Goal: Find specific page/section: Find specific page/section

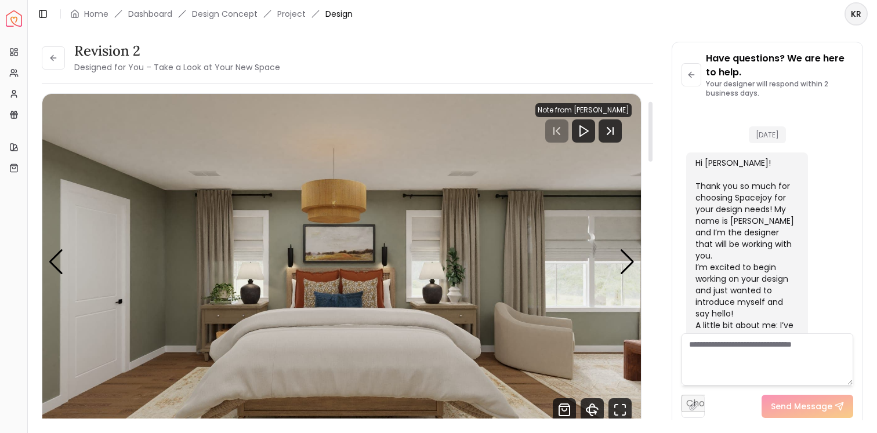
scroll to position [3366, 0]
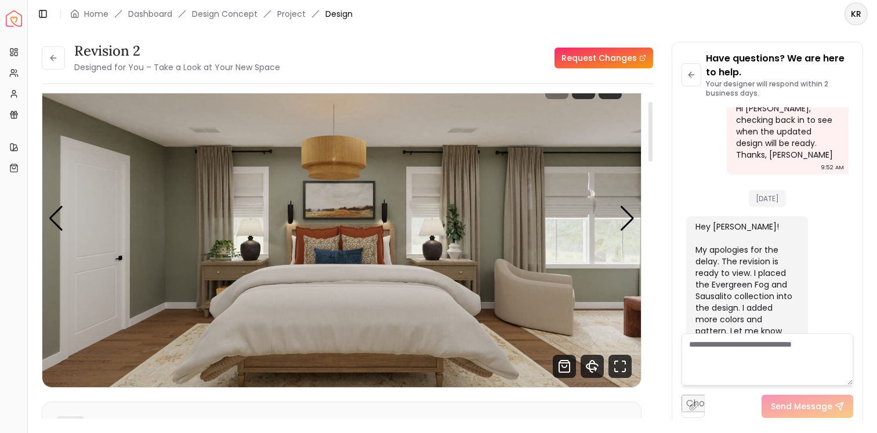
click at [263, 154] on img "1 / 4" at bounding box center [341, 218] width 599 height 337
click at [621, 363] on icon "Fullscreen" at bounding box center [619, 366] width 23 height 23
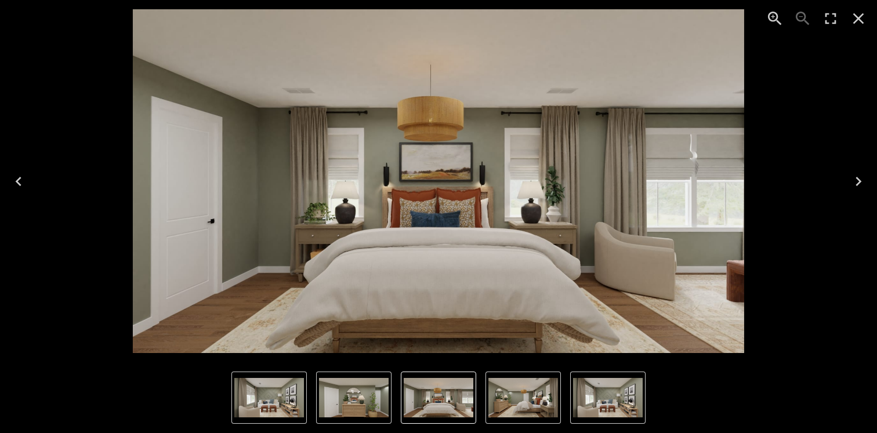
click at [865, 17] on icon "Close" at bounding box center [858, 18] width 19 height 19
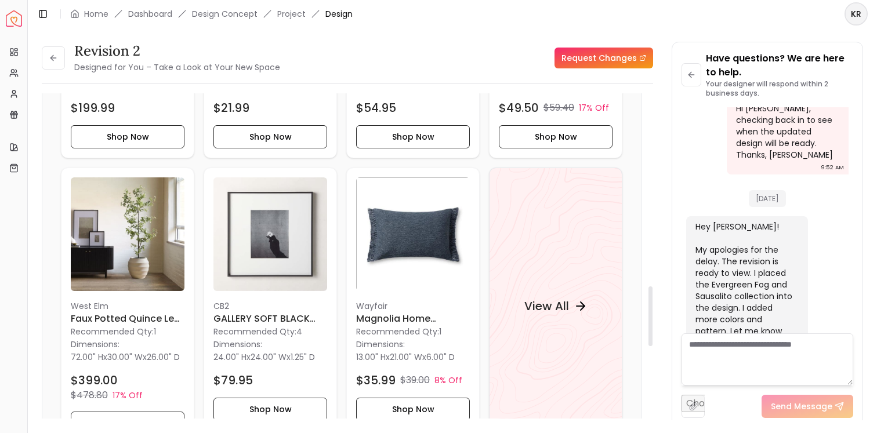
scroll to position [1053, 0]
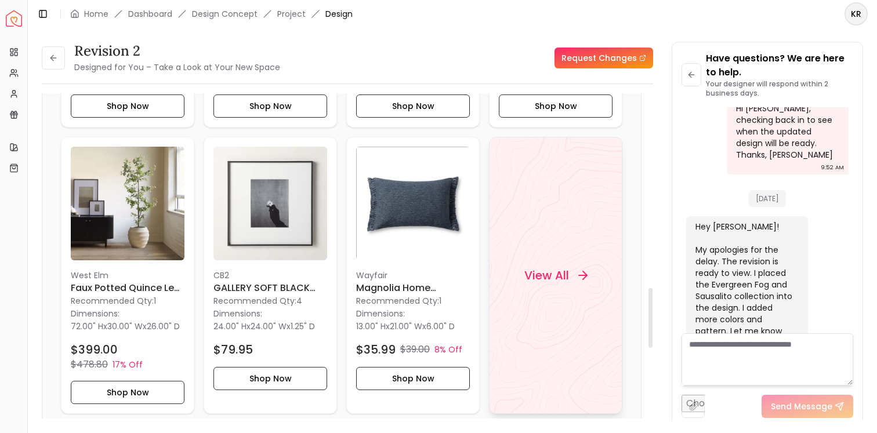
click at [552, 303] on div "View All" at bounding box center [555, 275] width 133 height 277
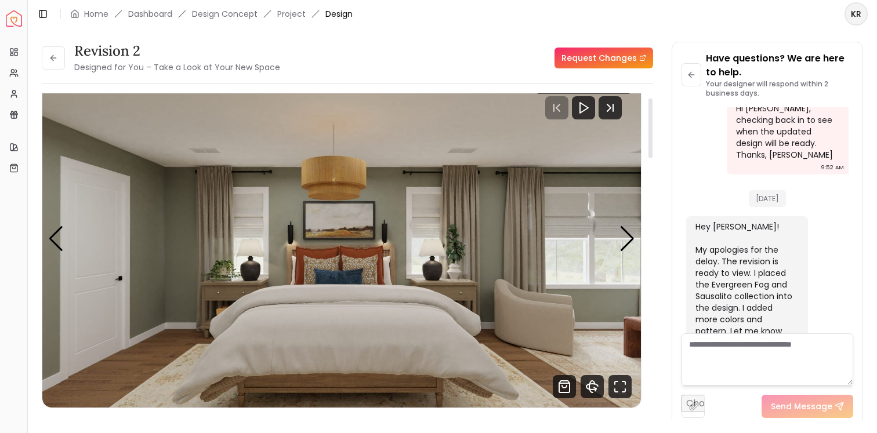
scroll to position [24, 0]
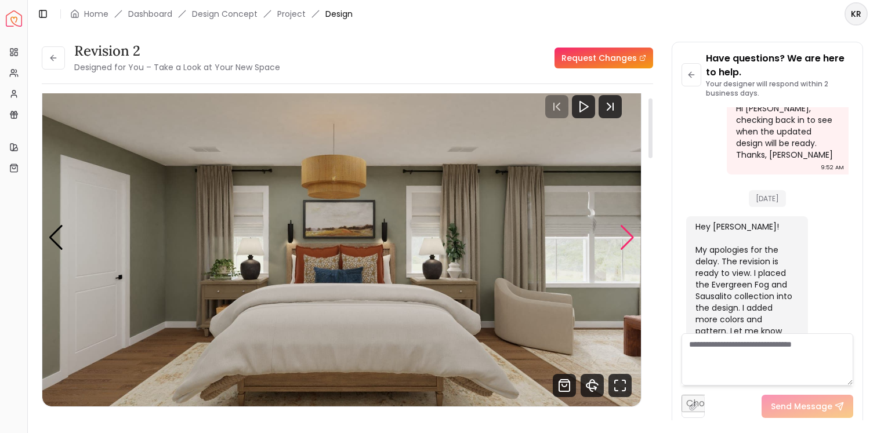
click at [628, 230] on div "Next slide" at bounding box center [627, 238] width 16 height 26
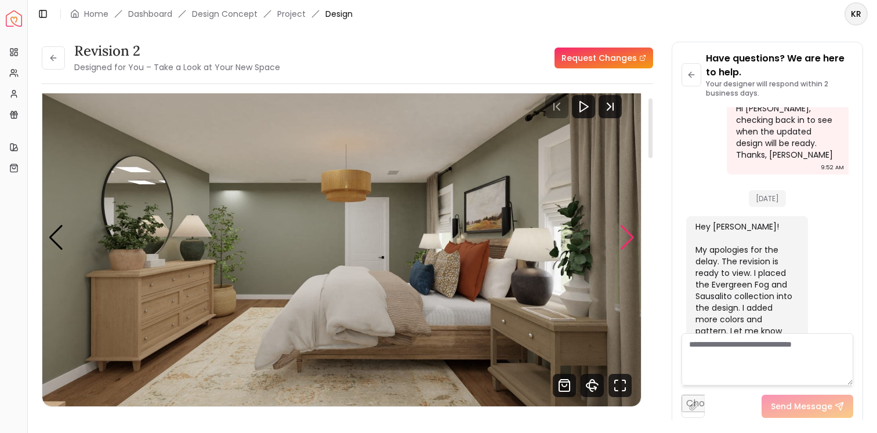
click at [628, 230] on div "Next slide" at bounding box center [627, 238] width 16 height 26
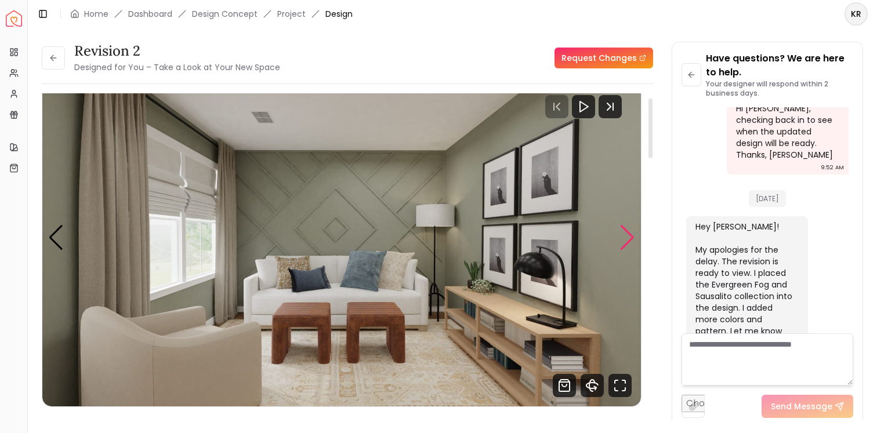
click at [628, 230] on div "Next slide" at bounding box center [627, 238] width 16 height 26
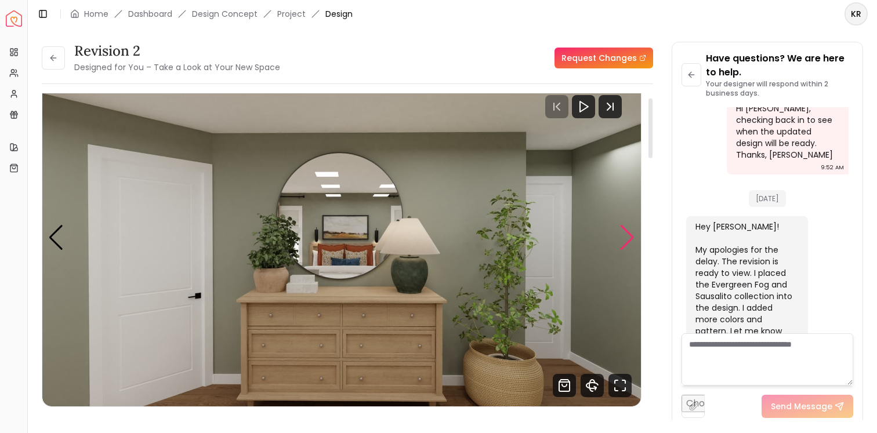
click at [628, 230] on div "Next slide" at bounding box center [627, 238] width 16 height 26
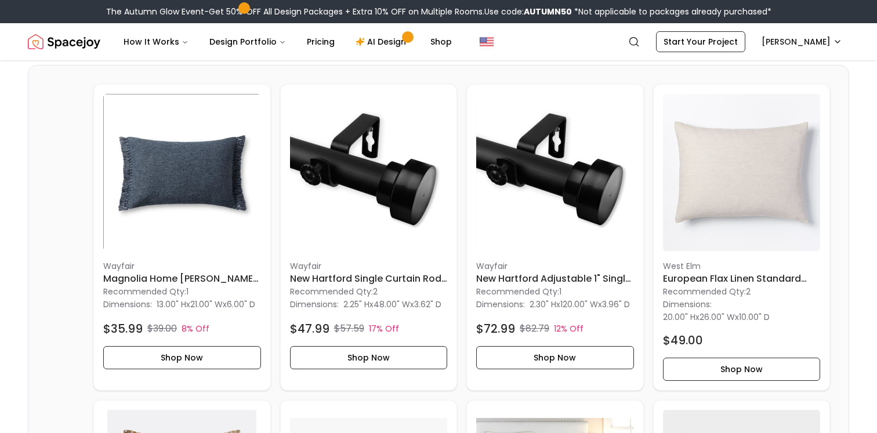
scroll to position [2615, 0]
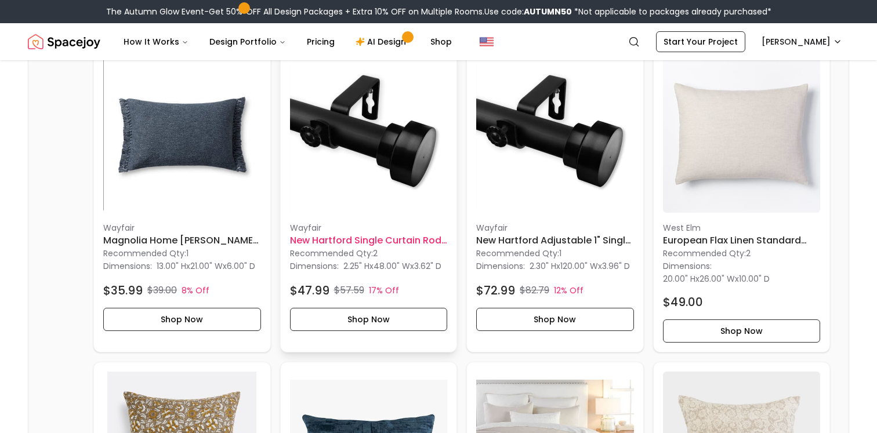
click at [391, 248] on h6 "New Hartford Single Curtain Rod 28''-48''" at bounding box center [369, 241] width 158 height 14
